Goal: Task Accomplishment & Management: Manage account settings

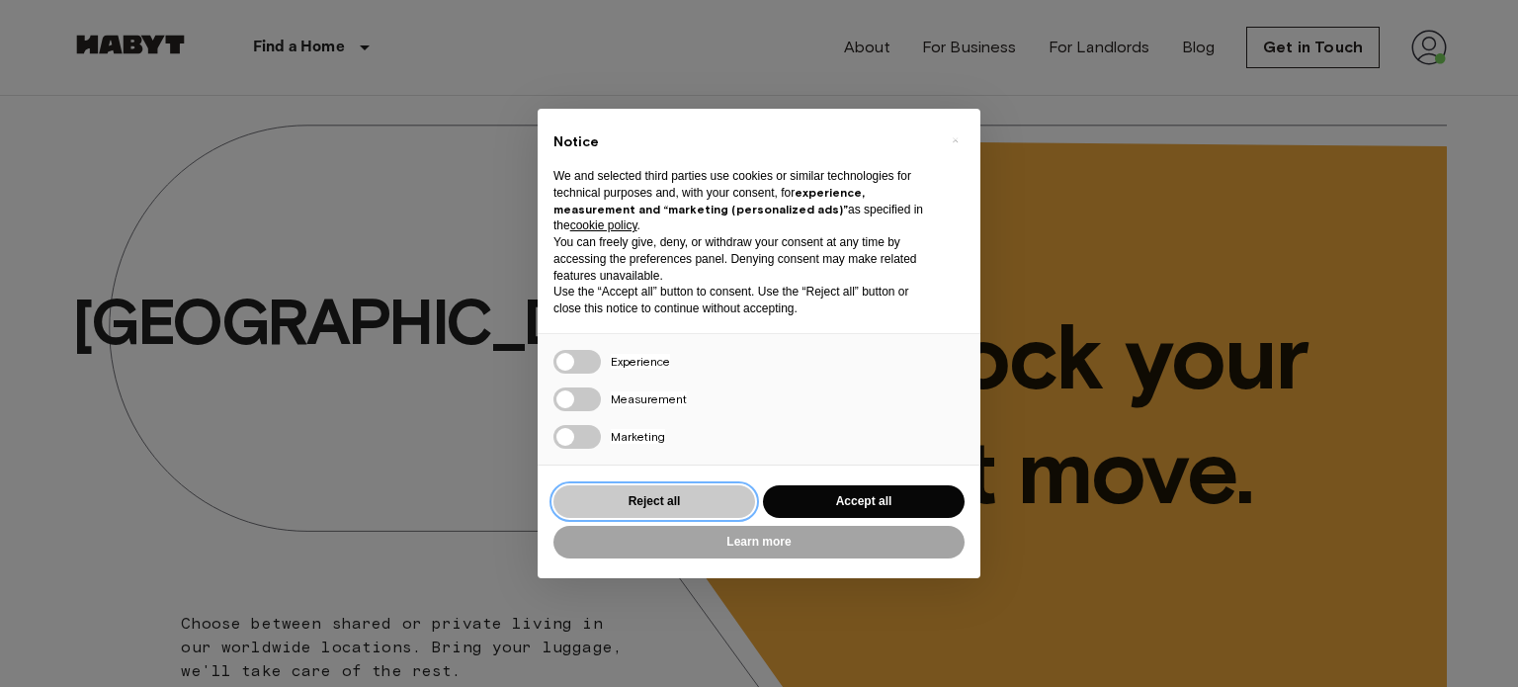
click at [718, 497] on button "Reject all" at bounding box center [655, 501] width 202 height 33
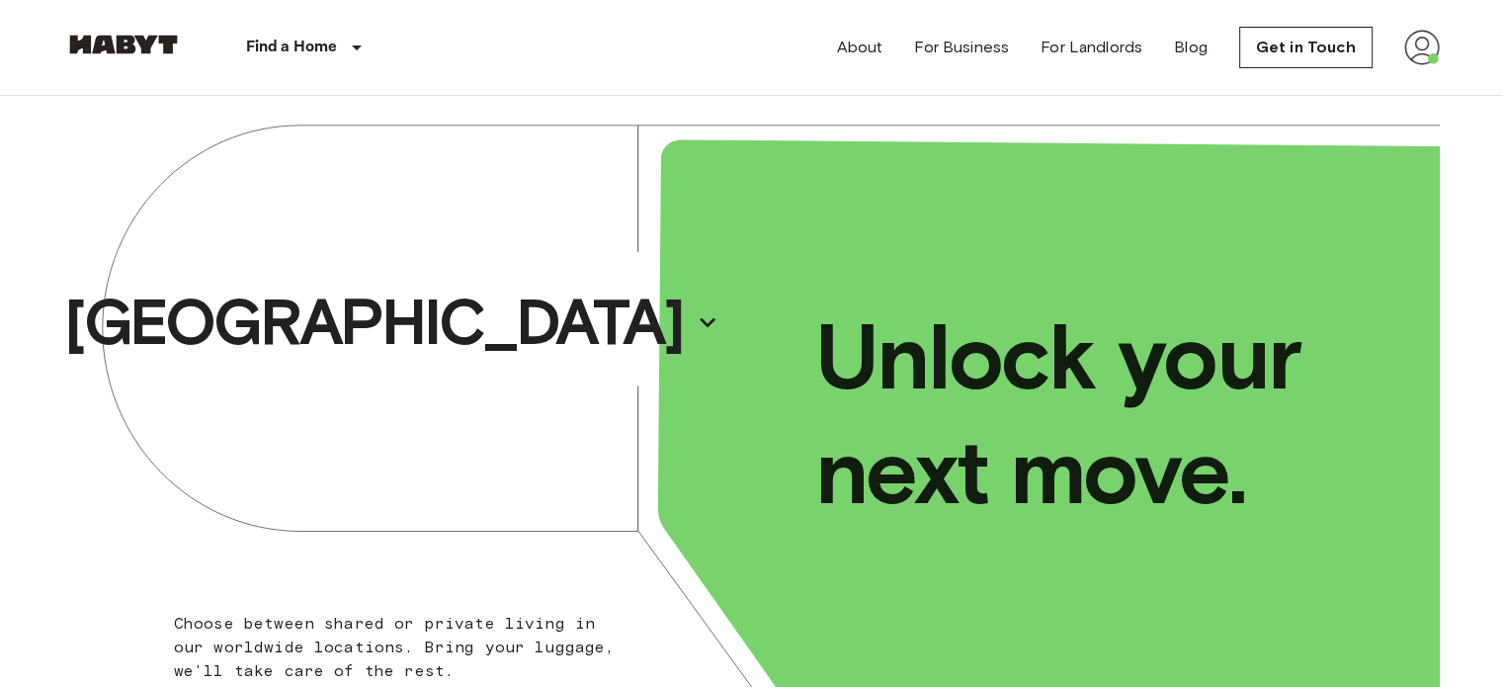
click at [1436, 61] on img at bounding box center [1423, 48] width 36 height 36
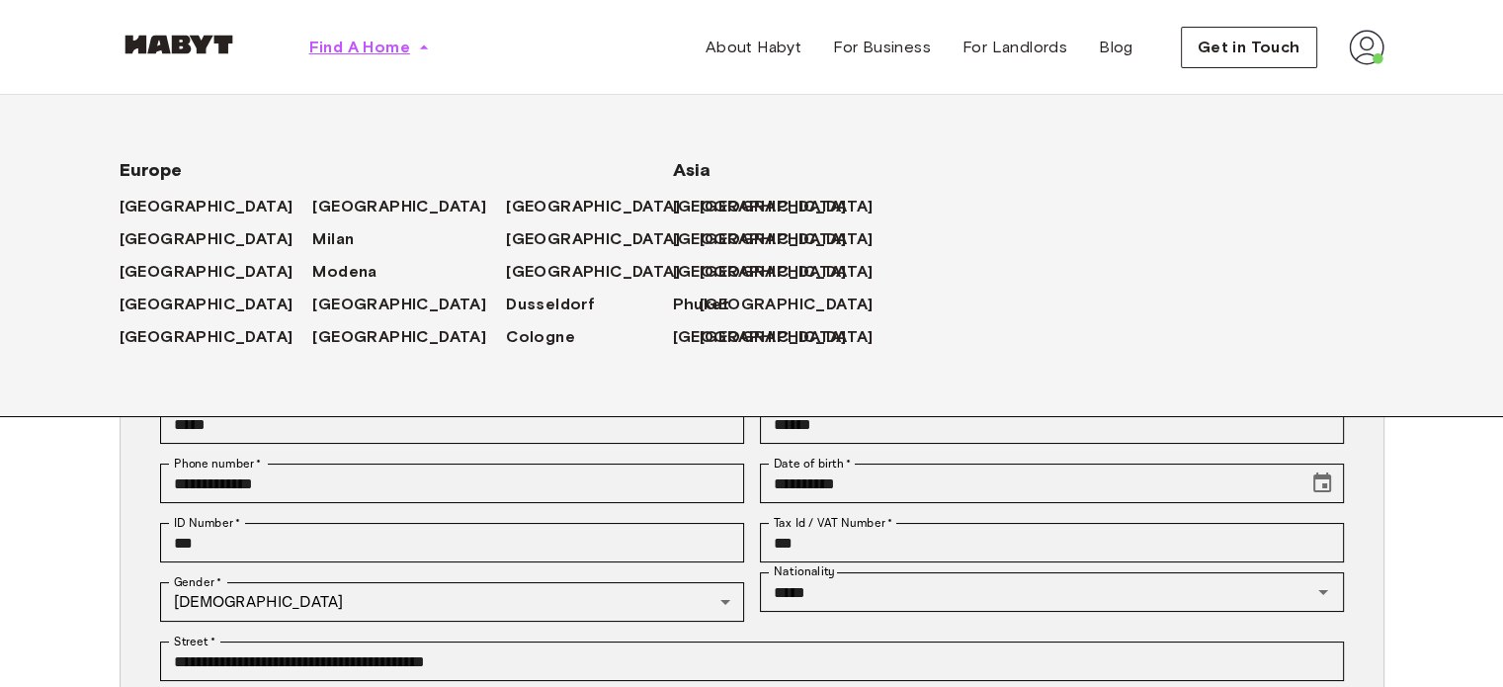
click at [388, 44] on span "Find A Home" at bounding box center [359, 48] width 101 height 24
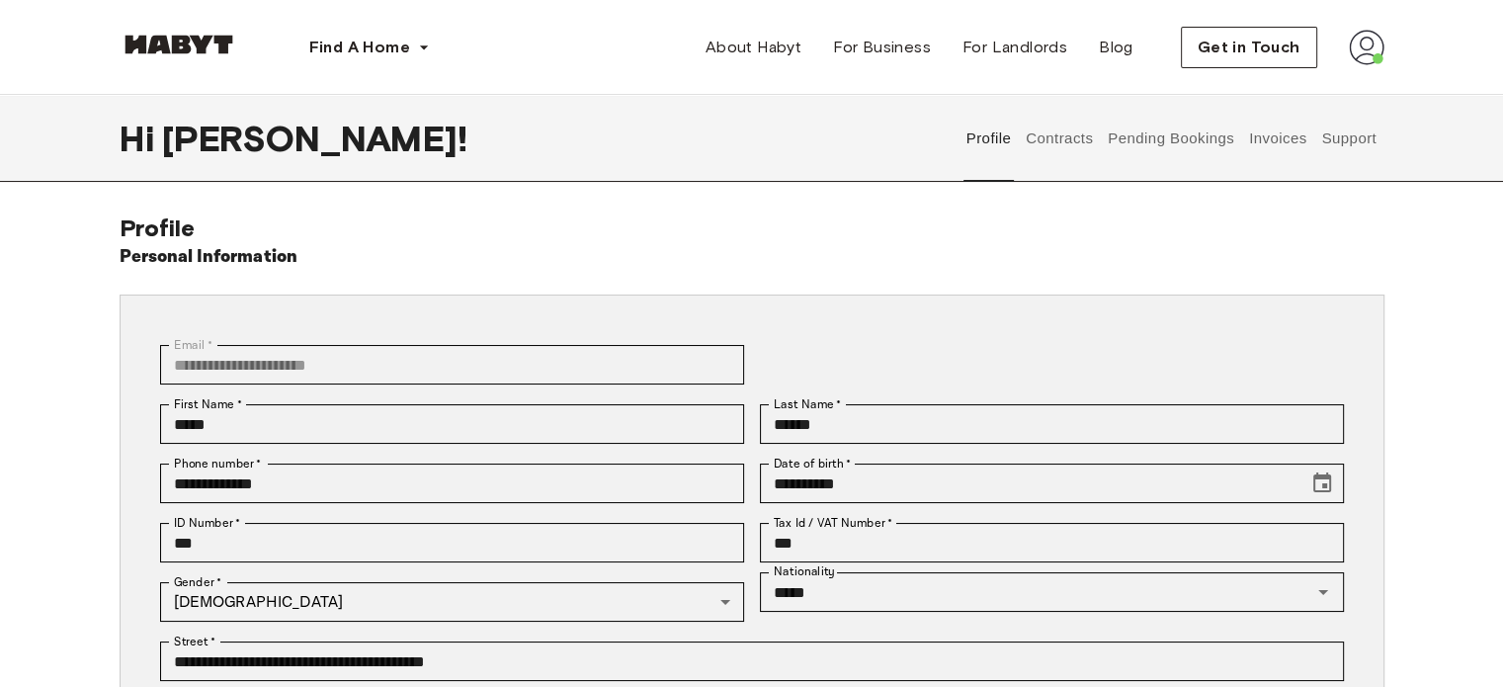
click at [1202, 145] on button "Pending Bookings" at bounding box center [1171, 138] width 131 height 87
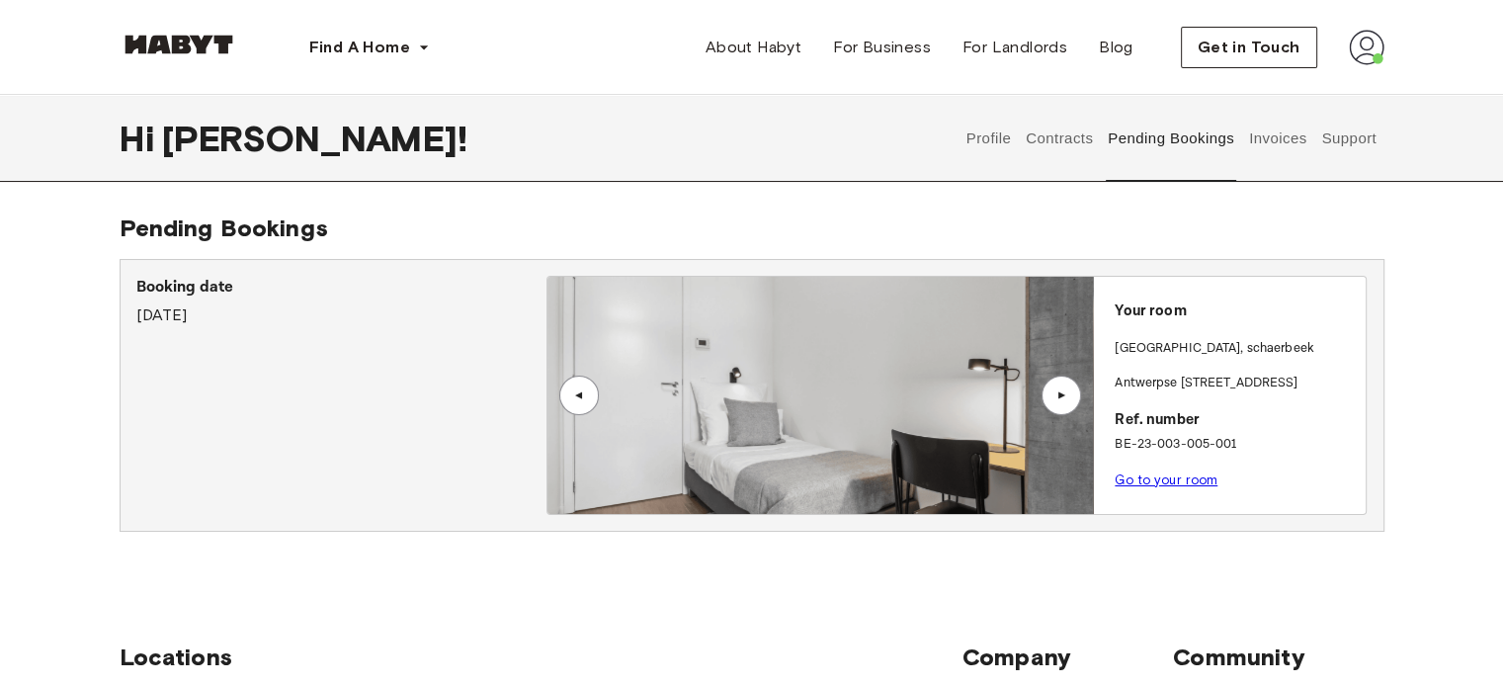
click at [901, 386] on img at bounding box center [821, 395] width 546 height 237
click at [1164, 334] on div "Your room BRUSSELS , schaerbeek Antwerpse Steenweg 57, Brussels Ref. number BE-…" at bounding box center [1229, 389] width 273 height 225
click at [1148, 472] on link "Go to your room" at bounding box center [1166, 479] width 103 height 15
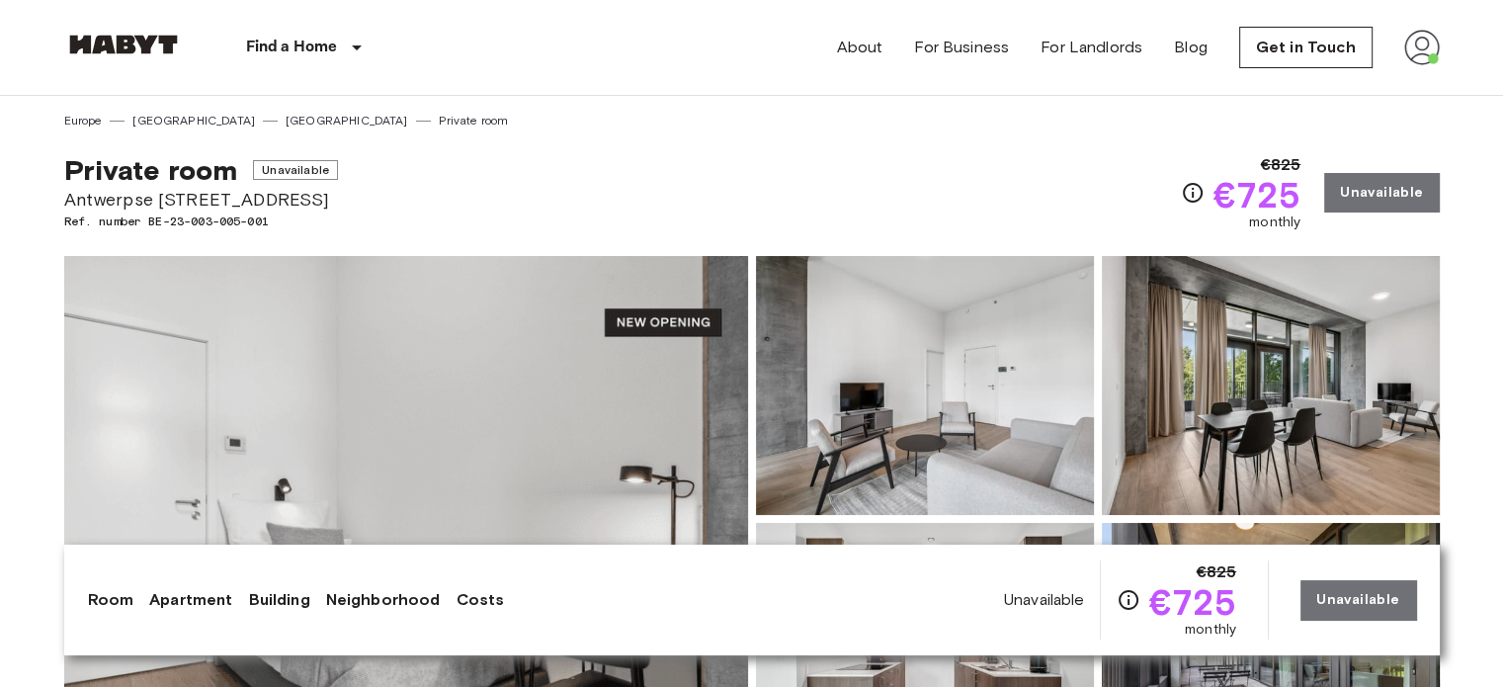
click at [136, 38] on img at bounding box center [123, 45] width 119 height 20
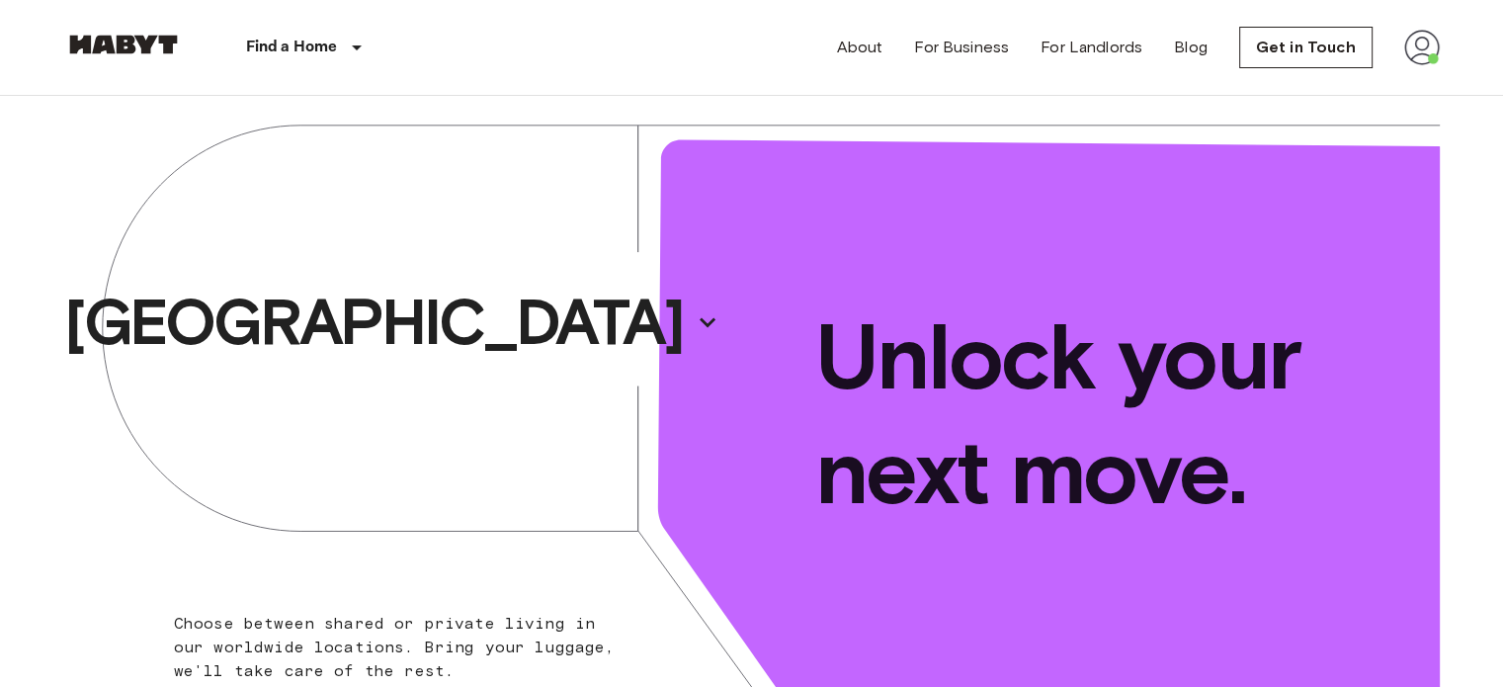
click at [1419, 52] on img at bounding box center [1423, 48] width 36 height 36
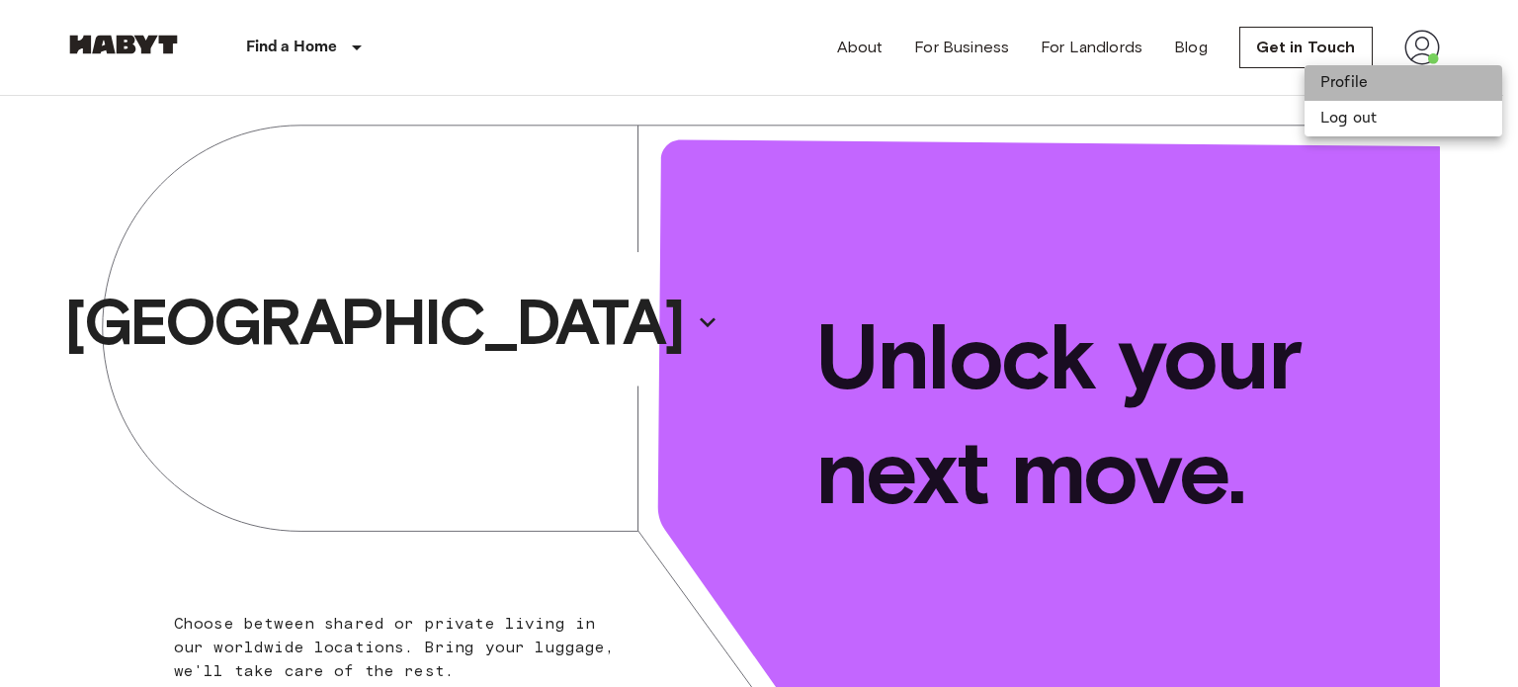
click at [1372, 86] on li "Profile" at bounding box center [1404, 83] width 198 height 36
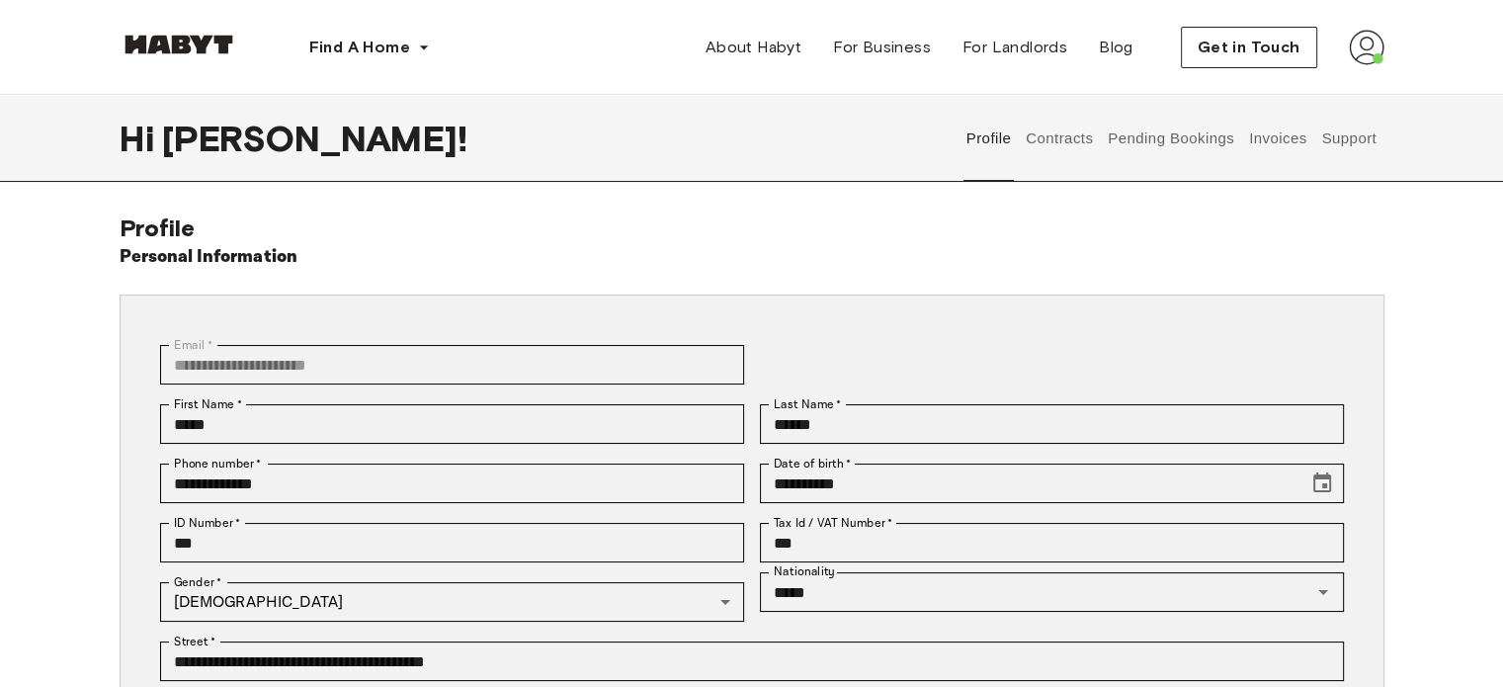
click at [1074, 142] on button "Contracts" at bounding box center [1060, 138] width 72 height 87
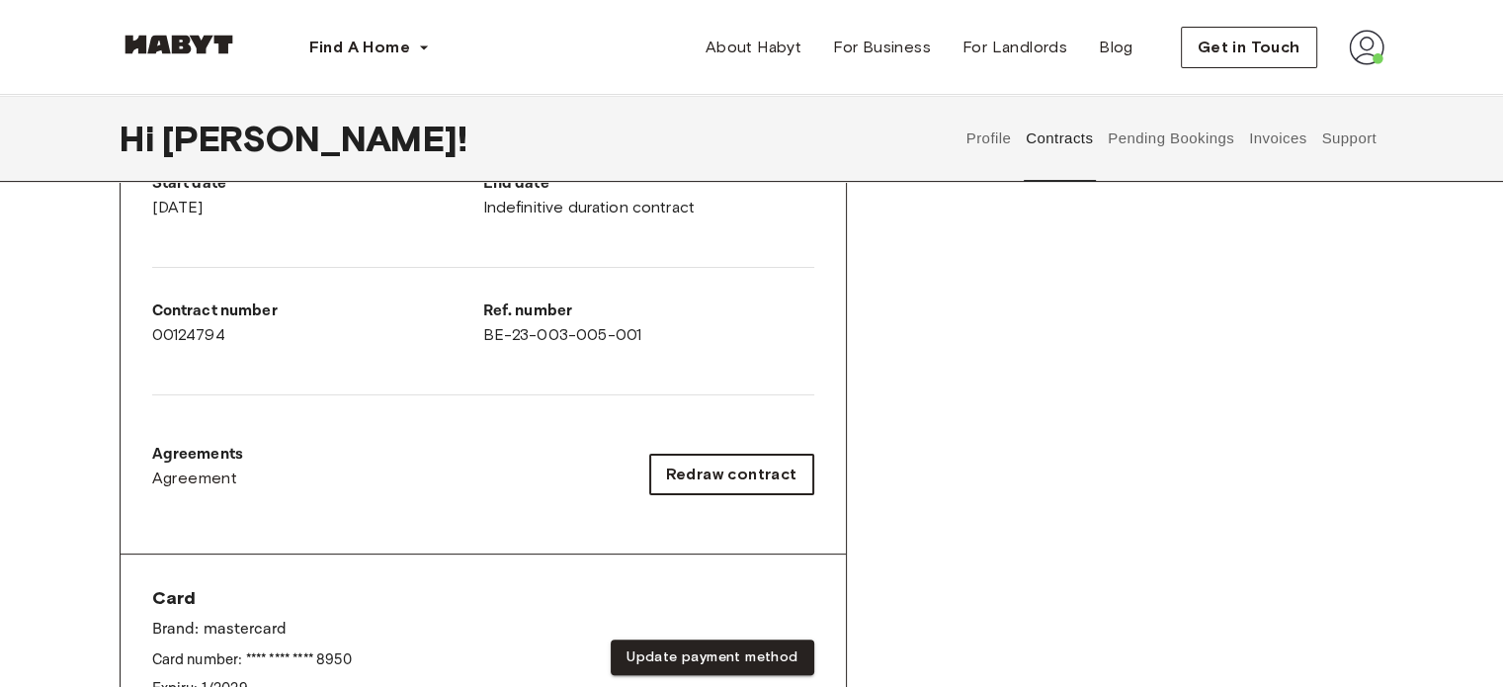
scroll to position [415, 0]
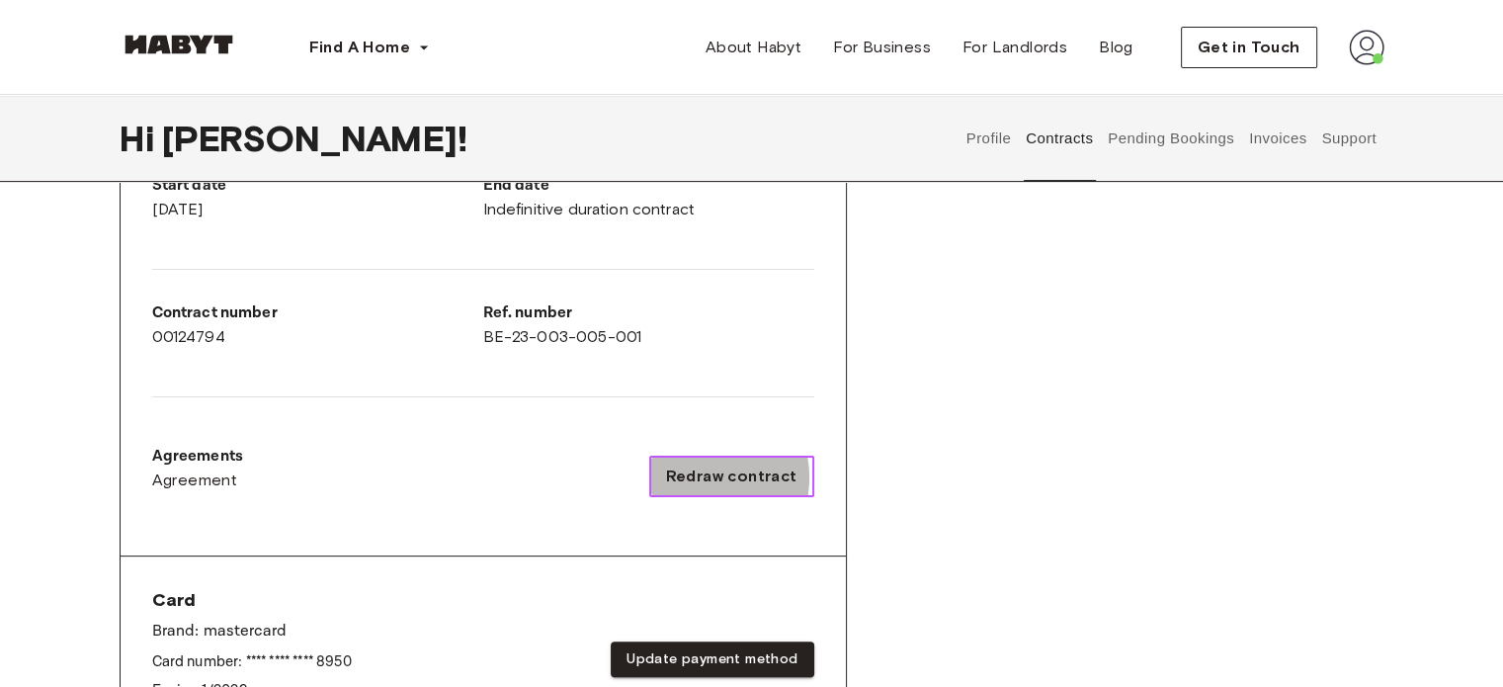
click at [704, 473] on span "Redraw contract" at bounding box center [731, 477] width 131 height 24
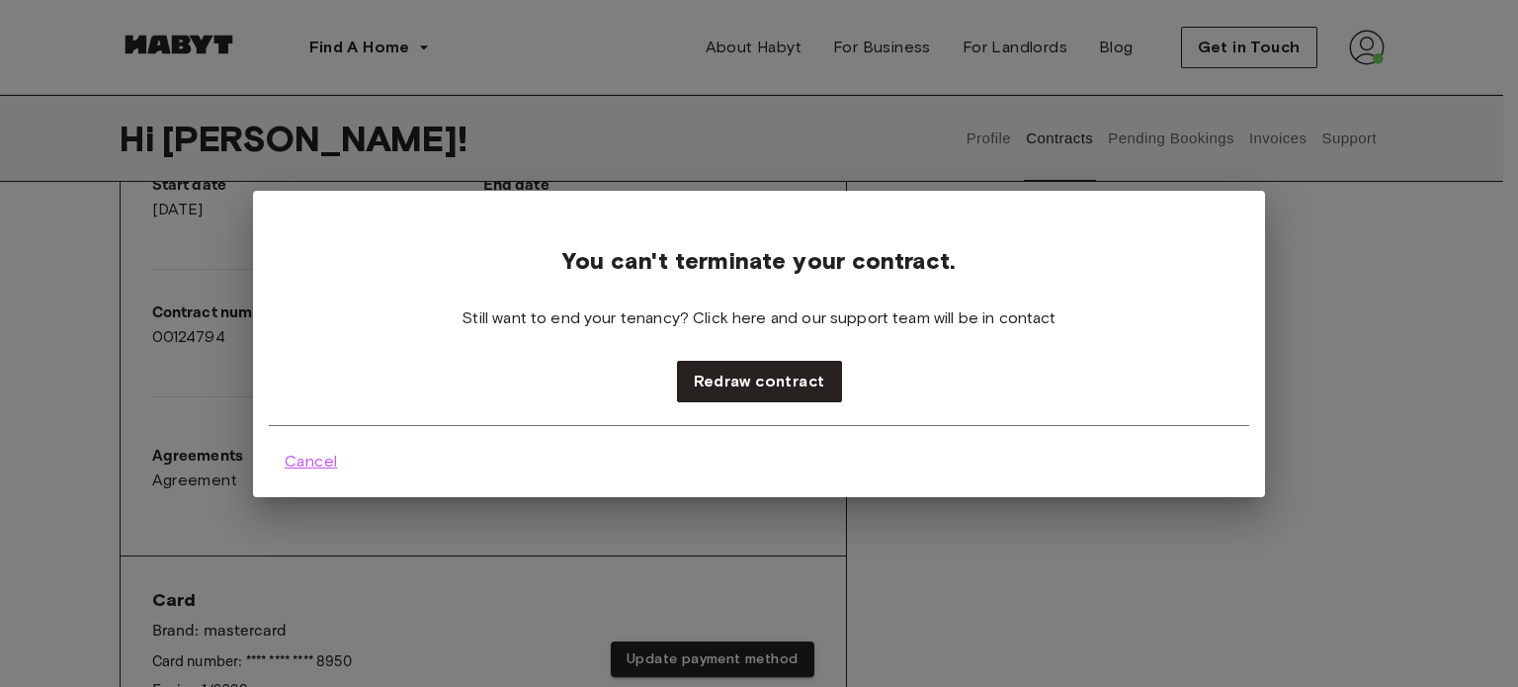
click at [312, 473] on button "Cancel" at bounding box center [311, 462] width 84 height 40
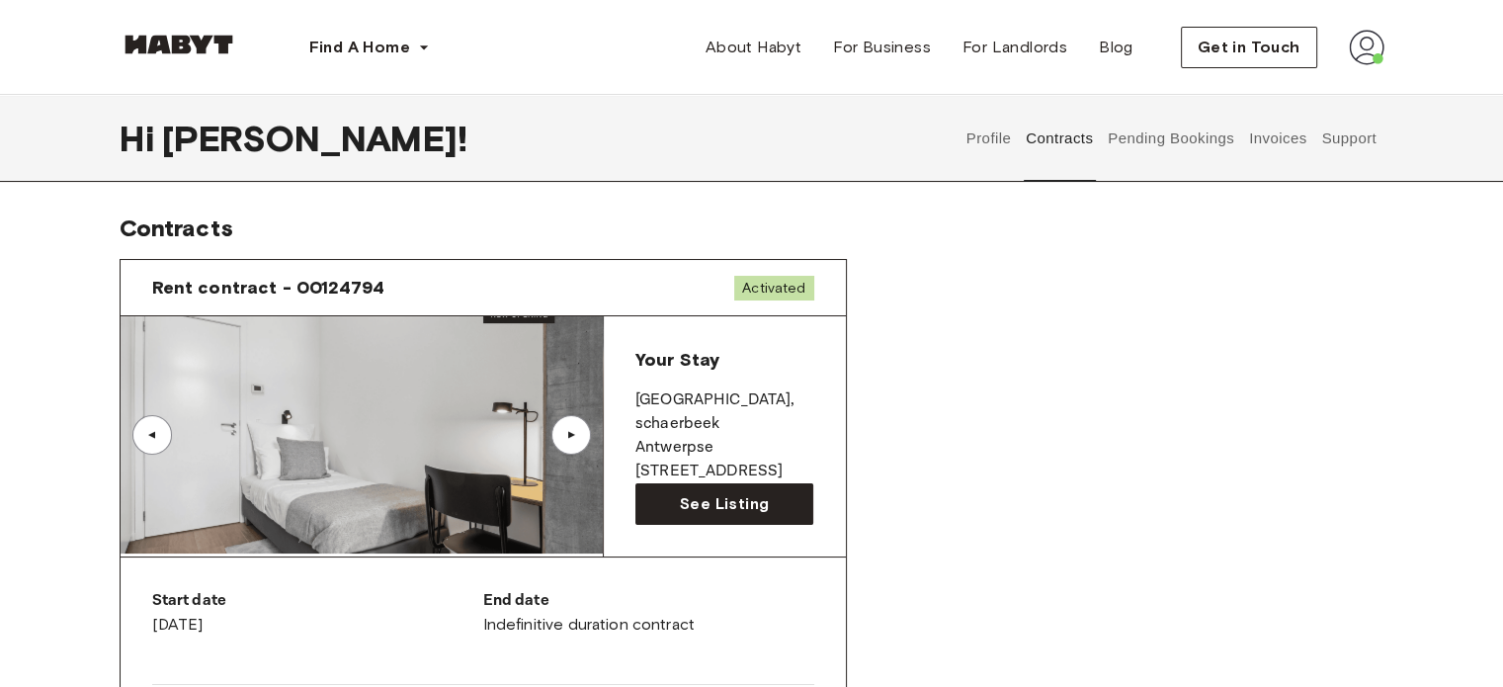
scroll to position [0, 0]
click at [779, 490] on link "See Listing" at bounding box center [725, 504] width 179 height 42
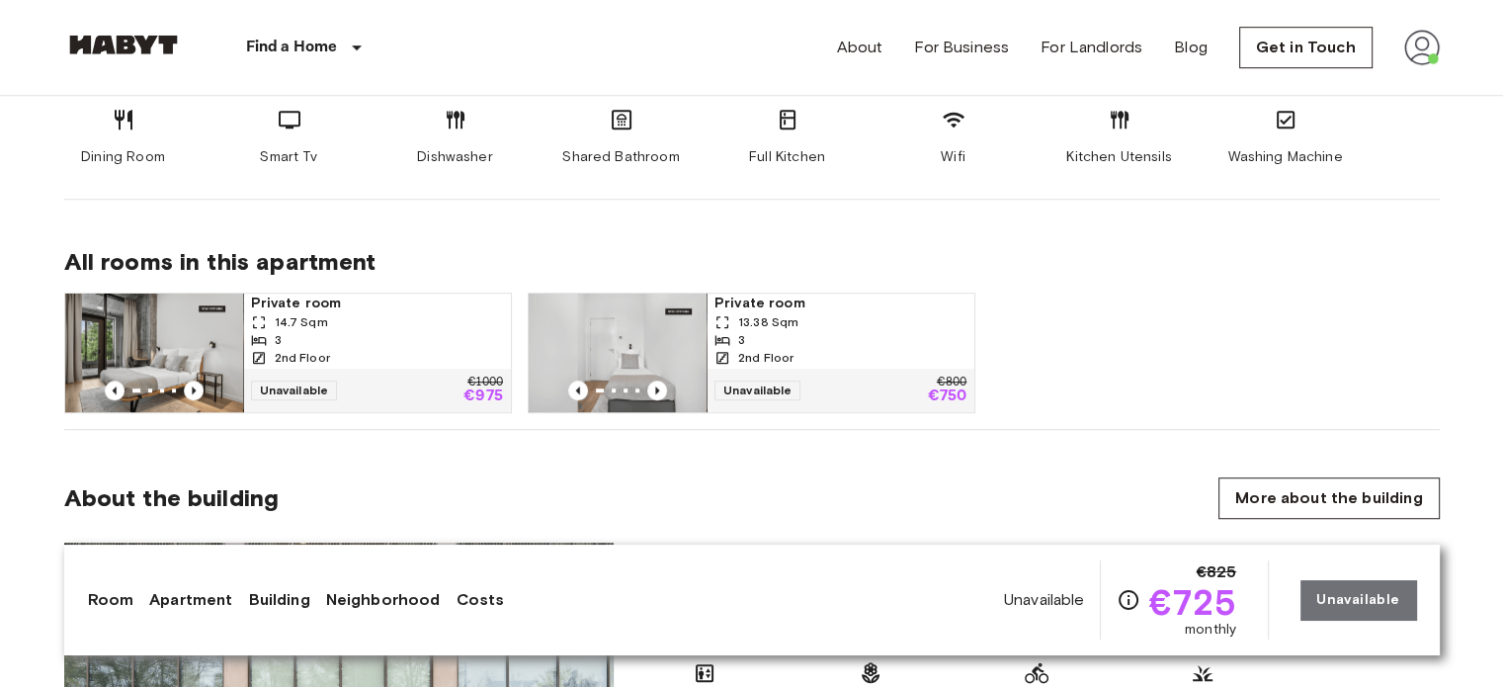
scroll to position [1085, 0]
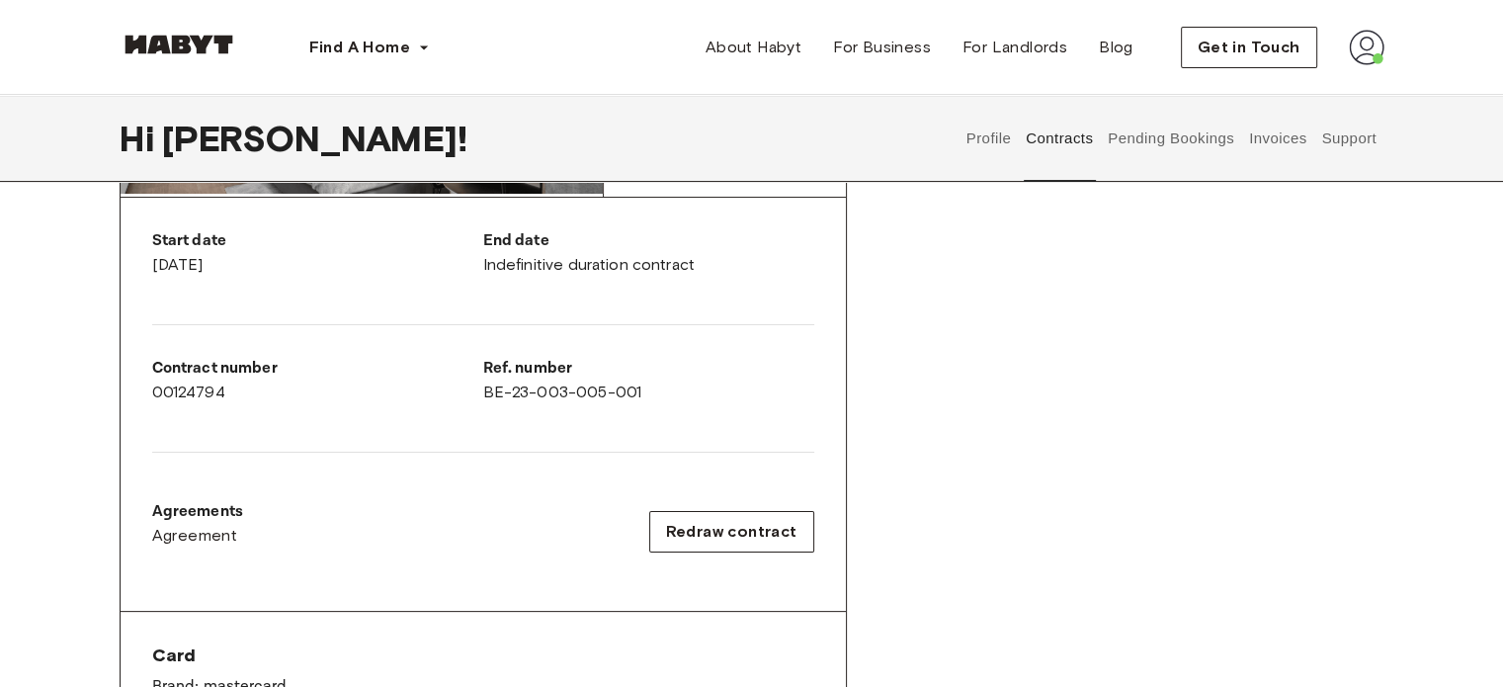
scroll to position [447, 0]
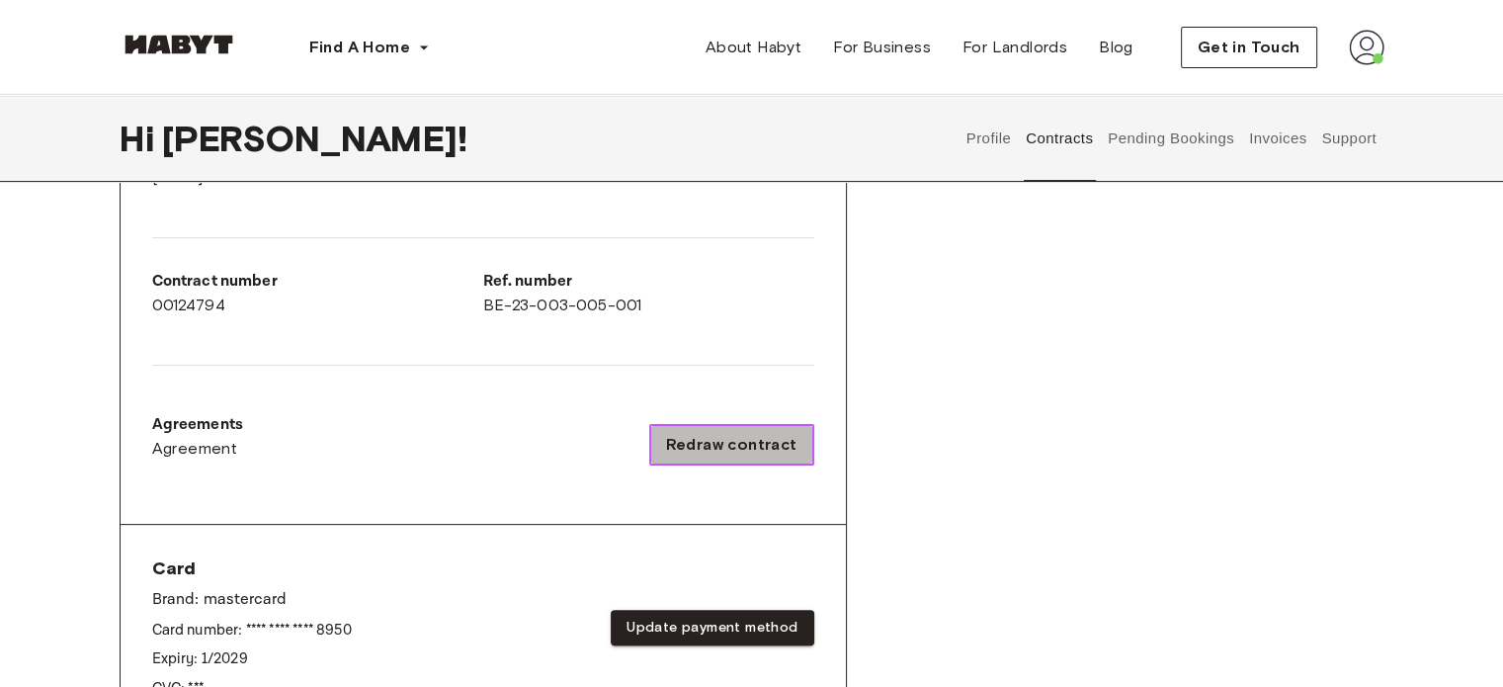
click at [739, 458] on button "Redraw contract" at bounding box center [731, 445] width 165 height 42
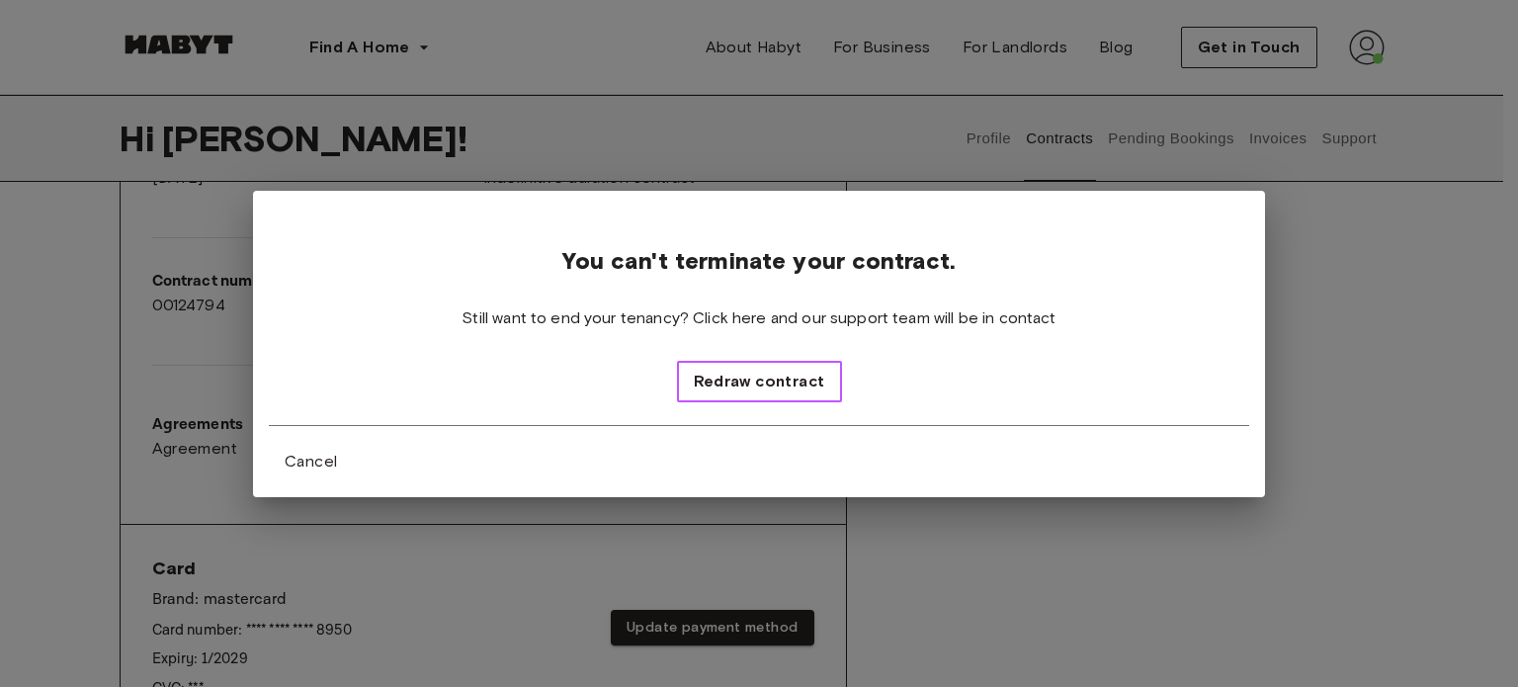
click at [759, 385] on span "Redraw contract" at bounding box center [759, 382] width 131 height 24
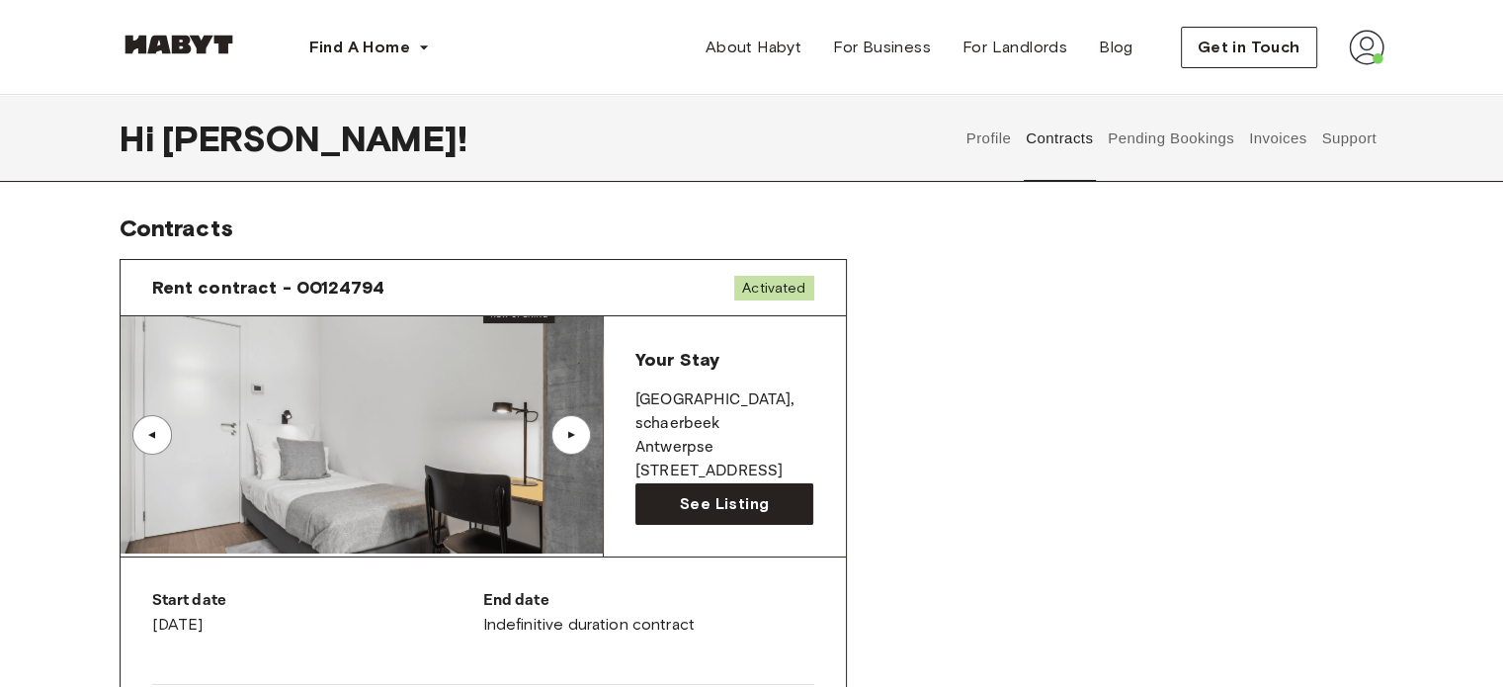
scroll to position [0, 0]
click at [1056, 142] on button "Contracts" at bounding box center [1060, 138] width 72 height 87
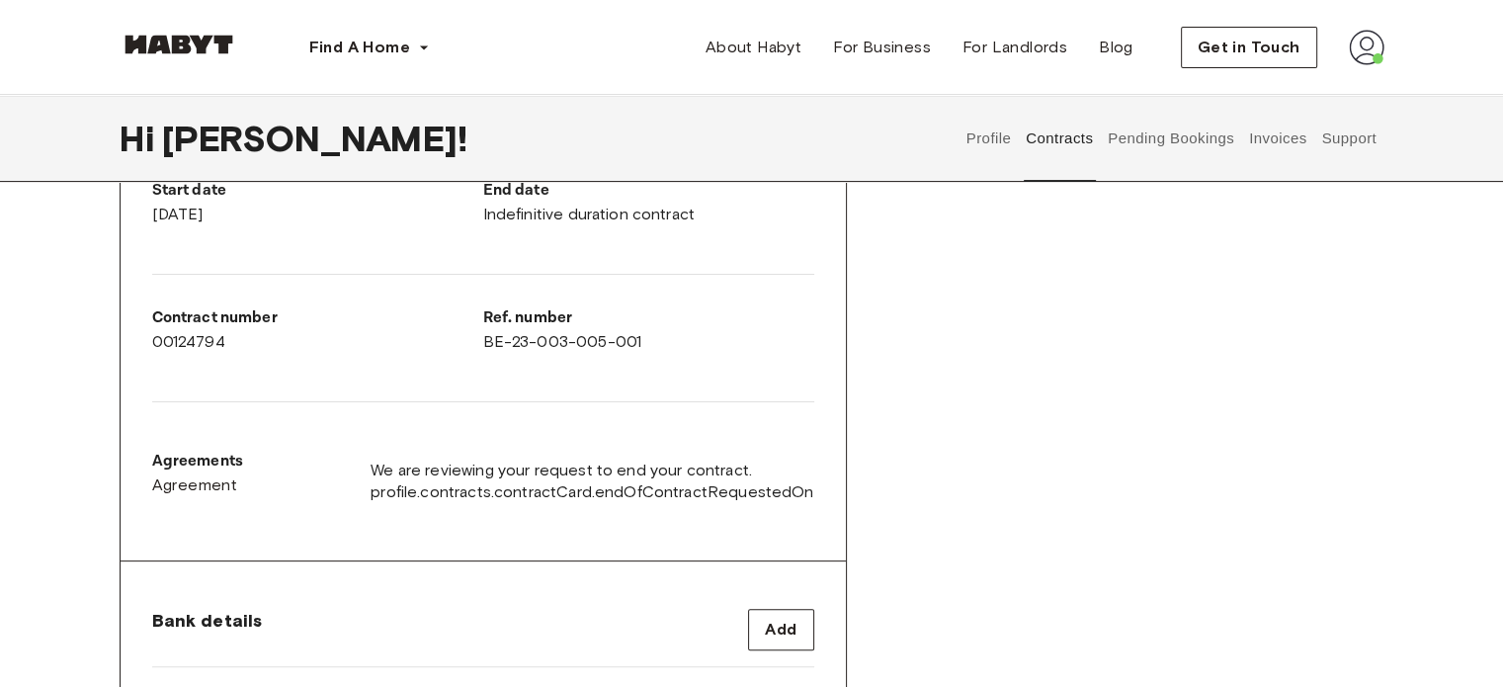
scroll to position [411, 0]
